Goal: Book appointment/travel/reservation

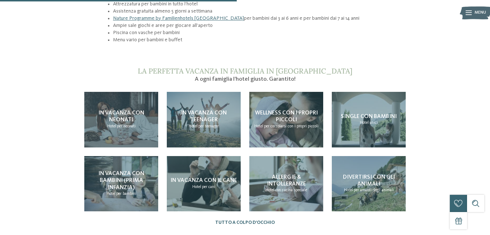
scroll to position [559, 0]
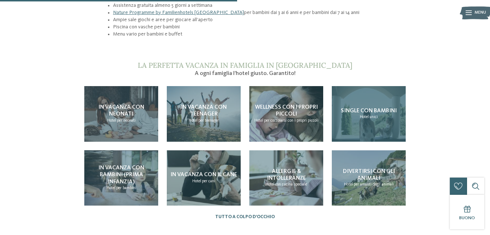
click at [354, 108] on h4 "Single con bambini" at bounding box center [369, 111] width 56 height 7
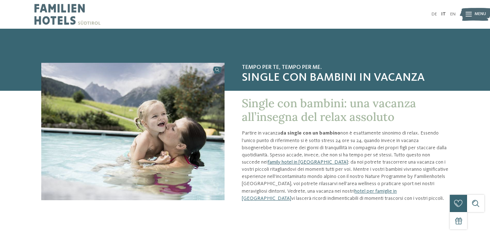
click at [270, 161] on link "family hotel in [GEOGRAPHIC_DATA]" at bounding box center [308, 162] width 80 height 5
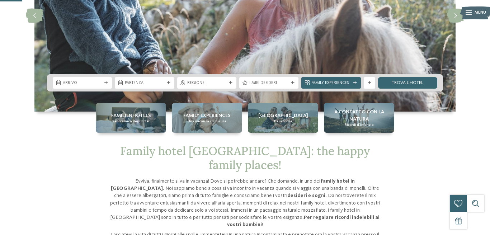
scroll to position [111, 0]
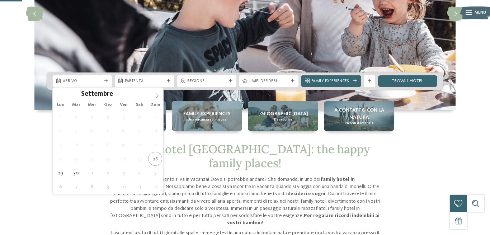
click at [158, 95] on icon at bounding box center [157, 95] width 5 height 5
type input "****"
click at [158, 95] on icon at bounding box center [157, 95] width 5 height 5
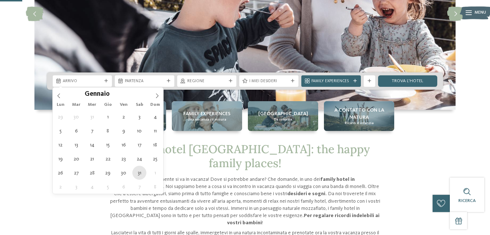
type div "[DATE]"
type input "****"
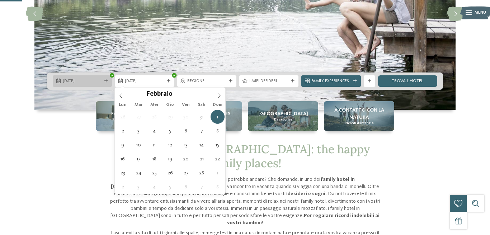
click at [94, 83] on span "[DATE]" at bounding box center [82, 82] width 39 height 6
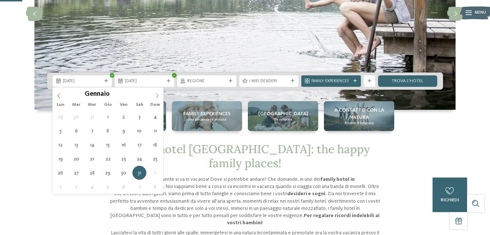
click at [158, 96] on icon at bounding box center [157, 95] width 3 height 5
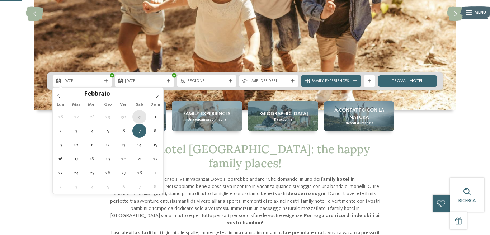
type div "[DATE]"
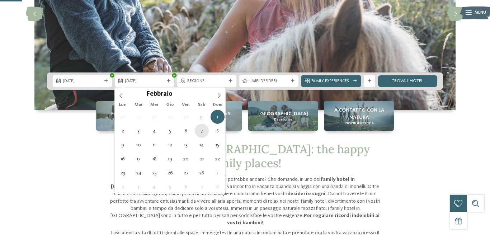
type div "[DATE]"
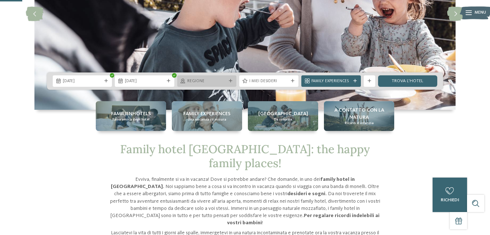
click at [232, 83] on icon at bounding box center [231, 81] width 4 height 4
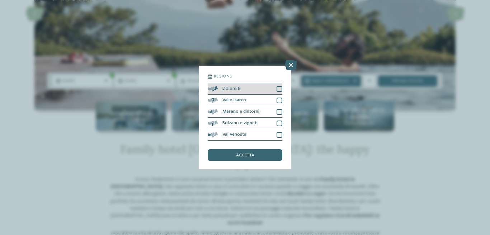
click at [281, 89] on div at bounding box center [280, 89] width 6 height 6
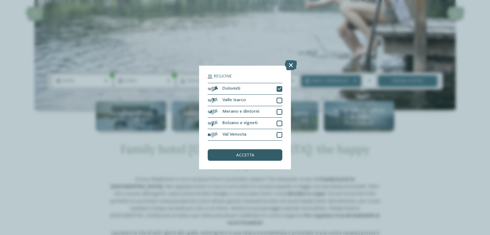
click at [262, 156] on div "accetta" at bounding box center [245, 154] width 75 height 11
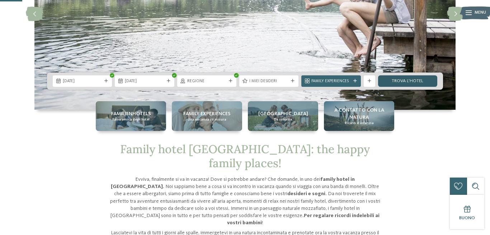
click at [405, 81] on link "trova l’hotel" at bounding box center [407, 80] width 59 height 11
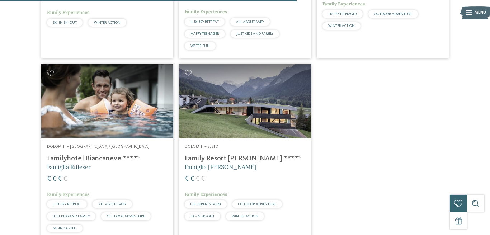
scroll to position [538, 0]
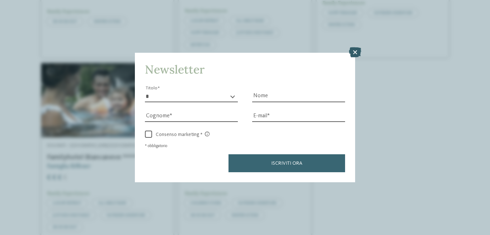
click at [354, 52] on icon at bounding box center [355, 52] width 12 height 10
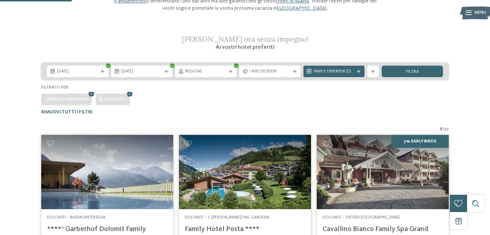
scroll to position [0, 0]
